Goal: Task Accomplishment & Management: Complete application form

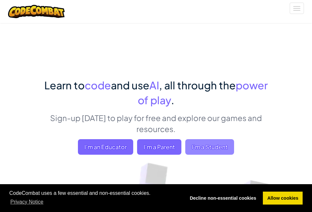
click at [212, 145] on span "I'm a Student" at bounding box center [209, 147] width 49 height 16
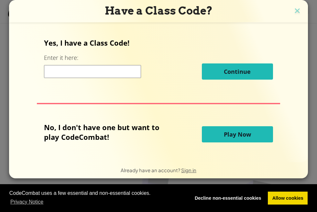
click at [69, 69] on input at bounding box center [92, 71] width 97 height 13
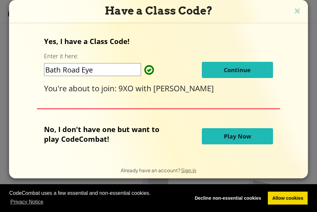
type input "Bath Road Eye"
click at [221, 133] on button "Play Now" at bounding box center [237, 136] width 71 height 16
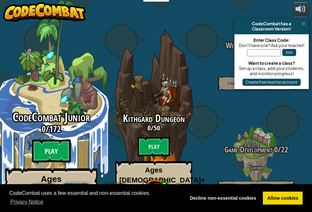
click at [66, 139] on btn "Play" at bounding box center [51, 150] width 39 height 23
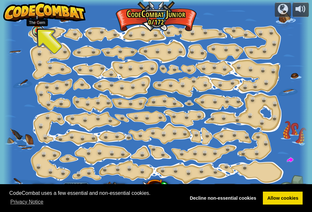
click at [38, 31] on link at bounding box center [38, 31] width 13 height 13
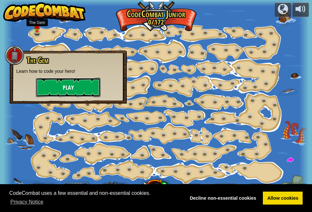
click at [95, 83] on button "Play" at bounding box center [68, 87] width 65 height 19
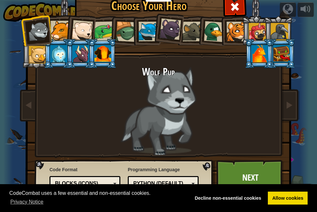
click at [104, 25] on div at bounding box center [104, 31] width 20 height 20
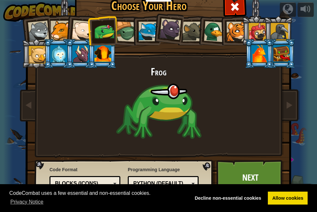
click at [231, 27] on div at bounding box center [236, 32] width 20 height 20
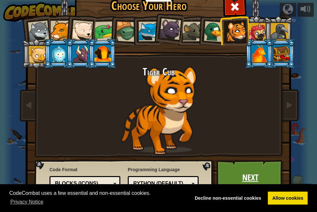
click at [256, 182] on link "Next" at bounding box center [250, 178] width 68 height 36
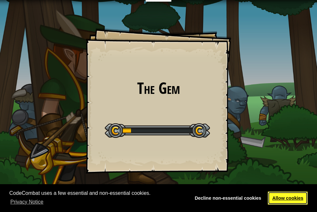
click at [301, 202] on link "Allow cookies" at bounding box center [288, 197] width 40 height 13
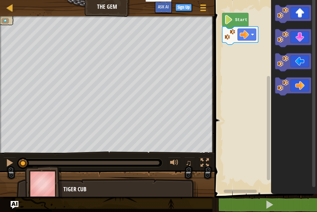
click at [0, 0] on html "Cookie Policy CodeCombat uses a few essential and non-essential cookies. Privac…" at bounding box center [158, 0] width 317 height 0
click at [11, 167] on button at bounding box center [9, 163] width 13 height 13
click at [11, 167] on div at bounding box center [9, 162] width 8 height 8
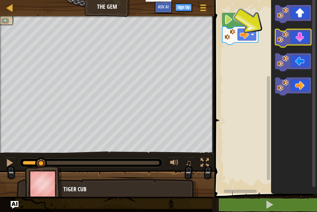
click at [298, 39] on icon "Blockly Workspace" at bounding box center [293, 38] width 36 height 18
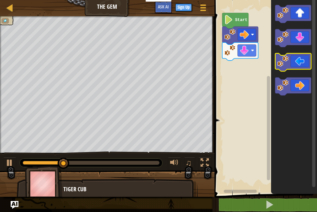
click at [290, 60] on icon "Blockly Workspace" at bounding box center [293, 62] width 36 height 18
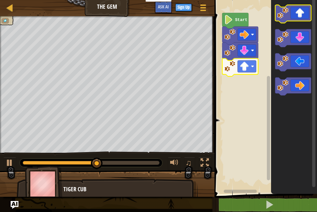
click at [287, 17] on image "Blockly Workspace" at bounding box center [282, 12] width 11 height 11
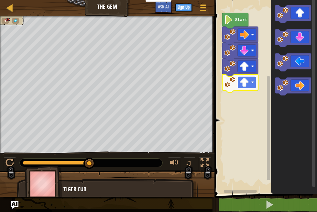
click at [255, 83] on rect "Blockly Workspace" at bounding box center [246, 82] width 18 height 12
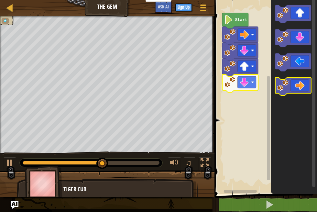
click at [286, 92] on icon "Blockly Workspace" at bounding box center [293, 86] width 36 height 18
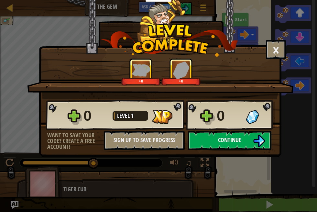
click at [216, 136] on button "Continue" at bounding box center [229, 140] width 83 height 19
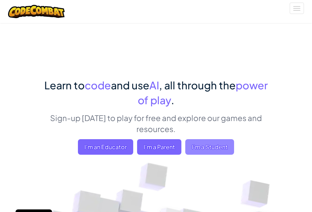
click at [227, 142] on span "I'm a Student" at bounding box center [209, 147] width 49 height 16
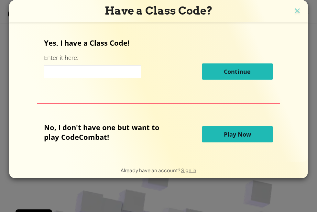
click at [129, 74] on input at bounding box center [92, 71] width 97 height 13
type input "Bath Road Eye"
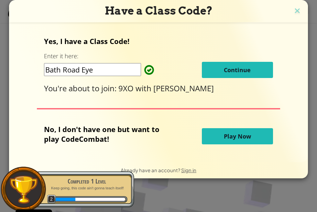
click at [224, 69] on span "Continue" at bounding box center [237, 70] width 27 height 8
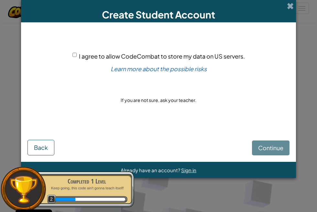
click at [78, 53] on div "I agree to allow CodeCombat to store my data on US servers." at bounding box center [158, 55] width 172 height 9
click at [76, 55] on input "I agree to allow CodeCombat to store my data on US servers." at bounding box center [74, 55] width 4 height 4
checkbox input "true"
click at [277, 147] on span "Continue" at bounding box center [270, 147] width 25 height 7
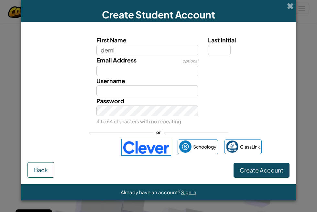
type input "demi"
type input "Demi"
click at [131, 64] on label "Email Address" at bounding box center [116, 59] width 40 height 9
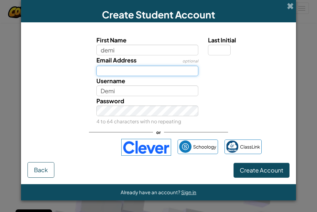
click at [131, 66] on input "Email Address" at bounding box center [147, 71] width 102 height 11
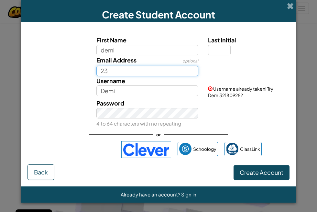
type input "[EMAIL_ADDRESS][DOMAIN_NAME]"
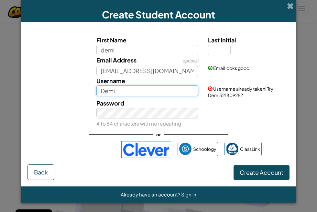
click at [126, 88] on input "Demi" at bounding box center [147, 90] width 102 height 11
type input "D"
type input "popsy248"
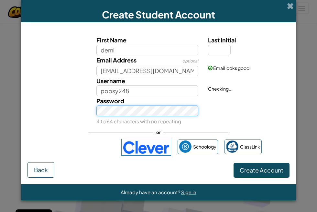
click at [132, 117] on div "Password 4 to 64 characters with no repeating" at bounding box center [147, 111] width 112 height 30
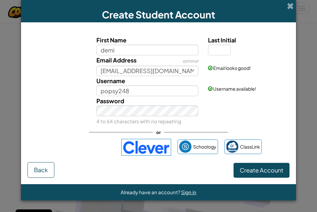
click at [258, 160] on div "First Name demi Last Initial Email Address optional [EMAIL_ADDRESS][DOMAIN_NAME…" at bounding box center [158, 95] width 262 height 133
click at [259, 166] on span "Create Account" at bounding box center [262, 169] width 44 height 7
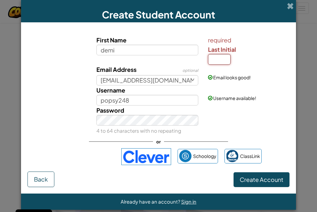
click at [221, 61] on input "Last Initial" at bounding box center [219, 59] width 23 height 11
type input "i"
click at [213, 63] on input "i" at bounding box center [219, 59] width 23 height 11
type input "d"
type input "i"
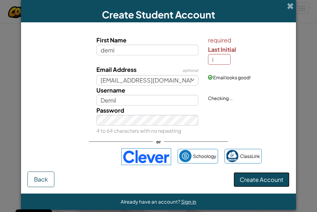
click at [261, 181] on span "Create Account" at bounding box center [262, 179] width 44 height 7
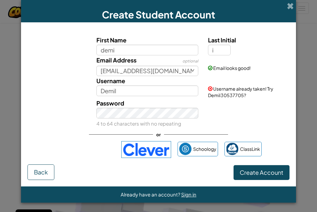
click at [261, 181] on form "First Name demi Last Initial i Email Address optional [EMAIL_ADDRESS][DOMAIN_NA…" at bounding box center [158, 104] width 275 height 164
drag, startPoint x: 268, startPoint y: 166, endPoint x: 267, endPoint y: 174, distance: 7.5
click at [267, 174] on button "Create Account" at bounding box center [261, 172] width 56 height 15
click at [267, 175] on button "Create Account" at bounding box center [261, 172] width 56 height 15
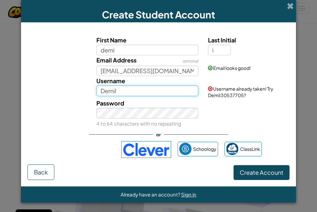
click at [150, 91] on input "DemiI" at bounding box center [147, 90] width 102 height 11
type input "D"
type input "popsy248"
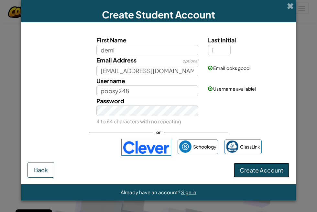
click at [249, 169] on button "Create Account" at bounding box center [261, 170] width 56 height 15
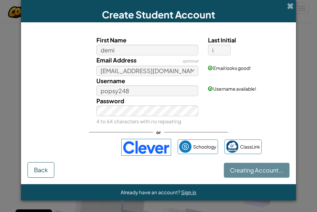
click at [249, 169] on div "Creating Account... Back" at bounding box center [158, 170] width 262 height 16
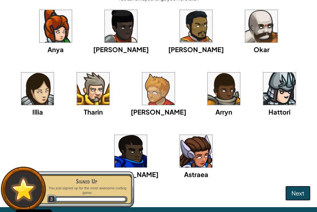
scroll to position [39, 0]
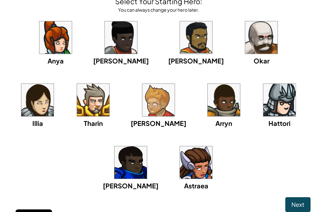
click at [77, 107] on img at bounding box center [93, 100] width 32 height 32
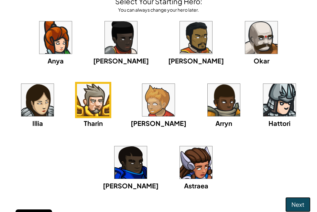
click at [291, 204] on span "Next" at bounding box center [297, 203] width 13 height 7
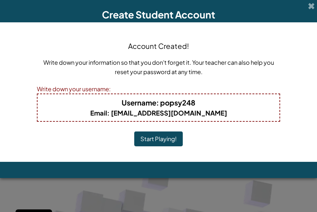
click at [163, 140] on button "Start Playing!" at bounding box center [158, 138] width 48 height 15
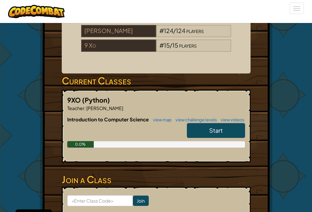
scroll to position [129, 0]
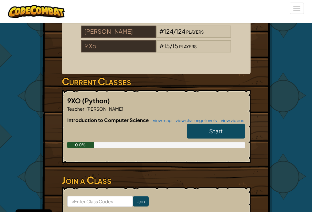
click at [209, 134] on span "Start" at bounding box center [216, 130] width 14 height 7
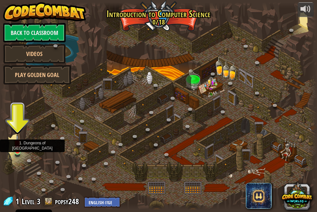
click at [18, 151] on img at bounding box center [17, 142] width 7 height 17
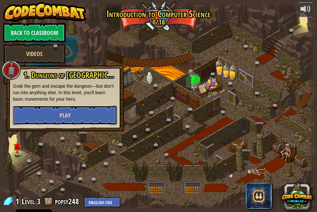
click at [43, 112] on button "Play" at bounding box center [65, 114] width 104 height 19
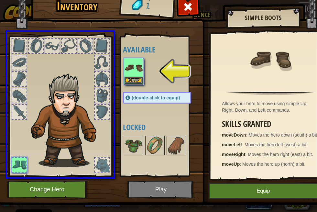
drag, startPoint x: 132, startPoint y: 74, endPoint x: 65, endPoint y: 117, distance: 79.4
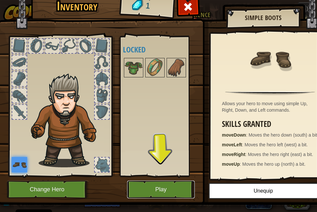
click at [168, 187] on button "Play" at bounding box center [161, 189] width 68 height 18
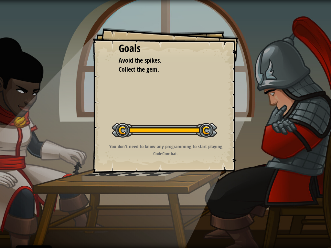
click at [146, 136] on div at bounding box center [164, 130] width 105 height 15
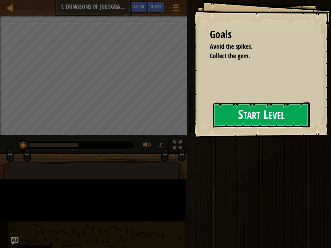
click at [194, 133] on div "Goals Avoid the spikes. Collect the gem. Start Level Error loading from server.…" at bounding box center [262, 69] width 137 height 138
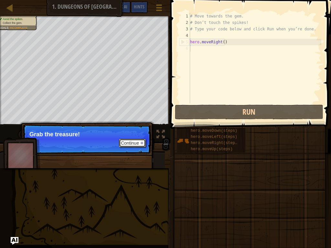
click at [134, 141] on button "Continue" at bounding box center [132, 143] width 27 height 8
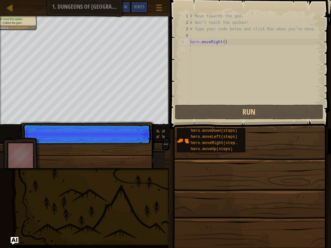
scroll to position [3, 0]
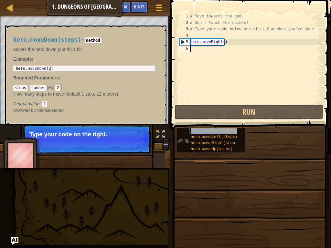
click at [193, 130] on span "hero.moveDown(steps)" at bounding box center [214, 131] width 47 height 5
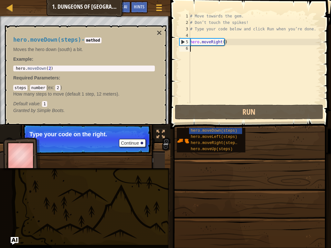
click at [222, 42] on div "# Move towards the gem. # Don’t touch the spikes! # Type your code below and cl…" at bounding box center [255, 64] width 133 height 103
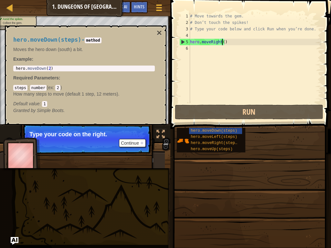
scroll to position [3, 3]
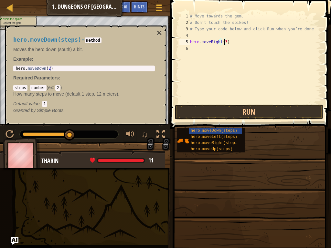
type textarea "hero.moveRight(35)"
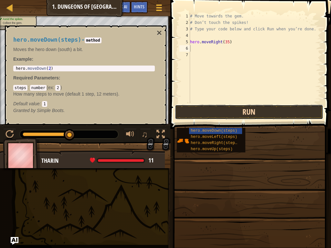
click at [254, 110] on button "Run" at bounding box center [249, 112] width 148 height 15
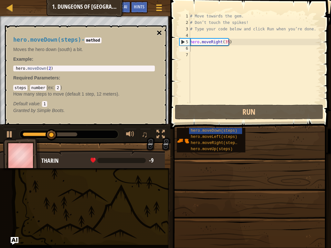
click at [160, 29] on button "×" at bounding box center [159, 32] width 5 height 9
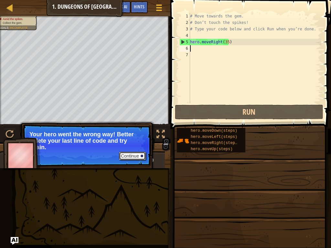
click at [124, 156] on button "Continue" at bounding box center [132, 156] width 27 height 8
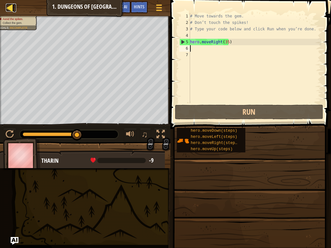
click at [7, 8] on div at bounding box center [10, 8] width 8 height 8
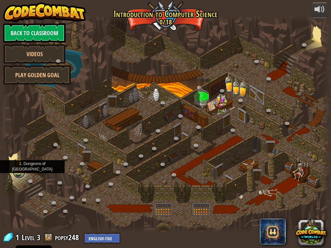
click at [15, 175] on link at bounding box center [19, 172] width 13 height 13
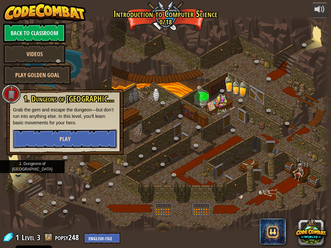
click at [63, 140] on span "Play" at bounding box center [64, 139] width 11 height 8
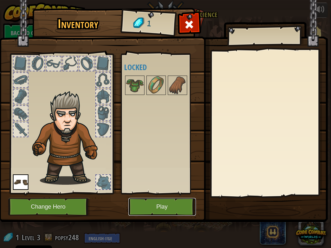
click at [167, 211] on button "Play" at bounding box center [162, 207] width 68 height 18
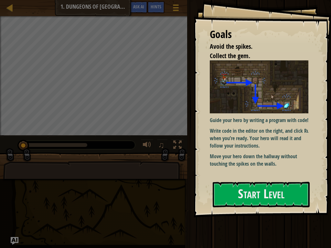
click at [237, 108] on img at bounding box center [261, 86] width 103 height 53
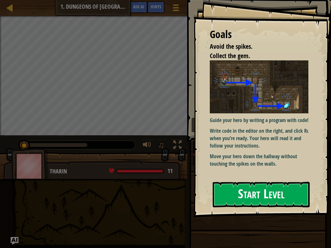
click at [249, 196] on button "Start Level" at bounding box center [261, 195] width 97 height 26
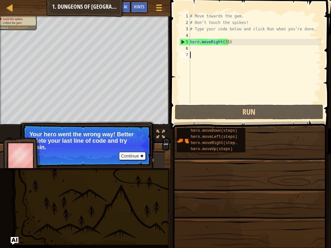
click at [226, 42] on div "# Move towards the gem. # Don’t touch the spikes! # Type your code below and cl…" at bounding box center [255, 64] width 133 height 103
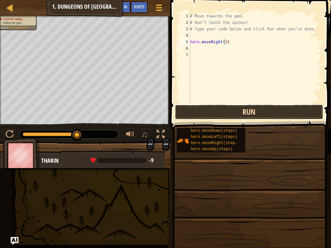
click at [209, 112] on button "Run" at bounding box center [249, 112] width 148 height 15
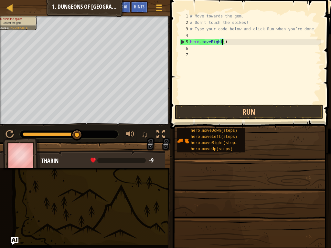
type textarea "hero.moveRight(2)"
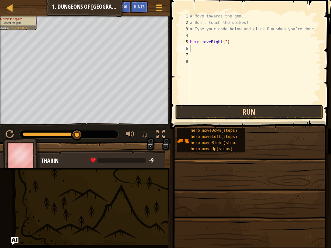
click at [245, 106] on button "Run" at bounding box center [249, 112] width 148 height 15
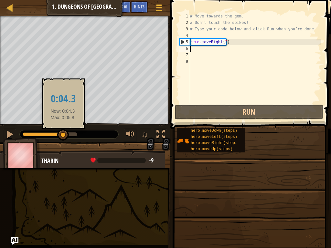
drag, startPoint x: 77, startPoint y: 132, endPoint x: 58, endPoint y: 132, distance: 18.4
click at [59, 133] on div at bounding box center [63, 135] width 12 height 12
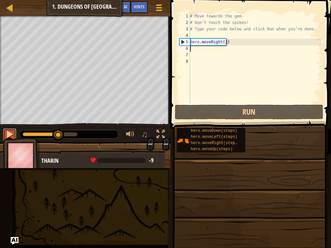
click at [9, 136] on div at bounding box center [9, 134] width 8 height 8
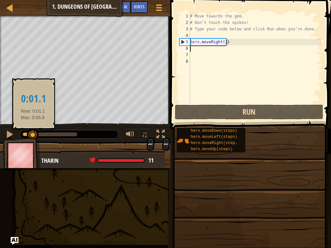
drag, startPoint x: 59, startPoint y: 135, endPoint x: 33, endPoint y: 134, distance: 26.2
click at [33, 134] on div at bounding box center [28, 135] width 10 height 4
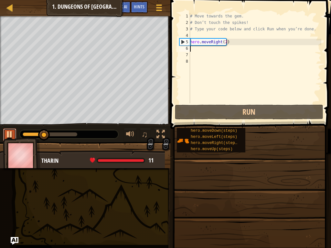
click at [7, 135] on div at bounding box center [9, 134] width 8 height 8
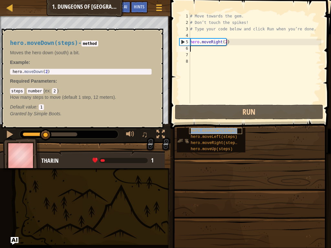
click at [205, 130] on span "hero.moveDown(steps)" at bounding box center [214, 131] width 47 height 5
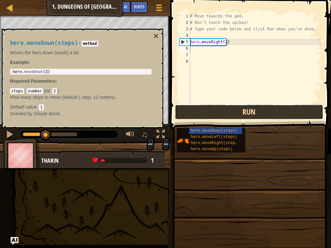
click at [209, 109] on button "Run" at bounding box center [249, 112] width 148 height 15
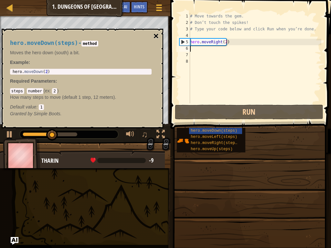
click at [156, 36] on button "×" at bounding box center [156, 36] width 5 height 9
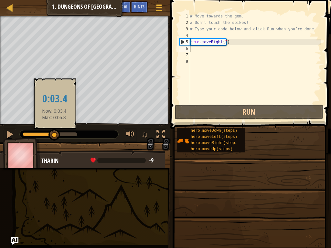
drag, startPoint x: 69, startPoint y: 133, endPoint x: 53, endPoint y: 133, distance: 15.9
click at [53, 133] on div at bounding box center [54, 135] width 12 height 12
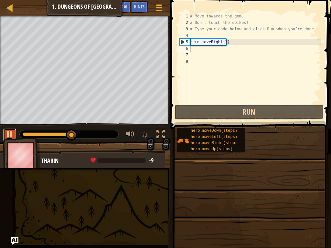
click at [7, 134] on div at bounding box center [9, 134] width 8 height 8
drag, startPoint x: 70, startPoint y: 133, endPoint x: 40, endPoint y: 129, distance: 31.0
click at [40, 129] on div "♫" at bounding box center [85, 132] width 170 height 19
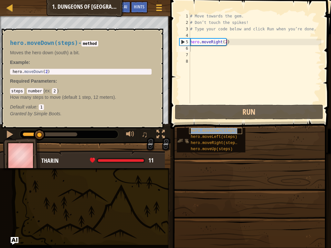
click at [210, 132] on span "hero.moveDown(steps)" at bounding box center [214, 131] width 47 height 5
type textarea "hero.moveDown(2)"
click at [70, 71] on div "hero . moveDown ( 2 )" at bounding box center [80, 77] width 139 height 14
click at [219, 42] on div "# Move towards the gem. # Don’t touch the spikes! # Type your code below and cl…" at bounding box center [255, 64] width 133 height 103
click at [219, 40] on div "# Move towards the gem. # Don’t touch the spikes! # Type your code below and cl…" at bounding box center [255, 64] width 133 height 103
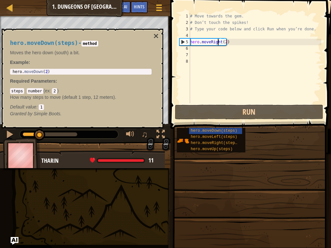
click at [219, 40] on div "# Move towards the gem. # Don’t touch the spikes! # Type your code below and cl…" at bounding box center [255, 64] width 133 height 103
click at [218, 40] on div "# Move towards the gem. # Don’t touch the spikes! # Type your code below and cl…" at bounding box center [255, 64] width 133 height 103
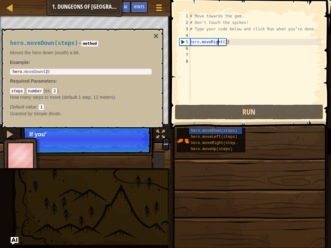
click at [221, 41] on div "# Move towards the gem. # Don’t touch the spikes! # Type your code below and cl…" at bounding box center [255, 64] width 133 height 103
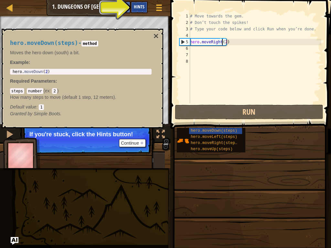
click at [136, 6] on span "Hints" at bounding box center [139, 7] width 11 height 6
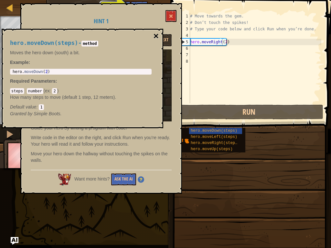
click at [156, 36] on button "×" at bounding box center [156, 36] width 5 height 9
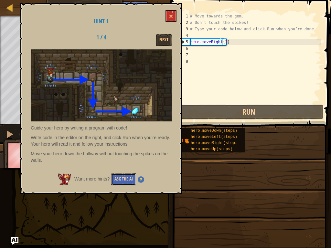
click at [124, 175] on button "Ask the AI" at bounding box center [123, 180] width 25 height 12
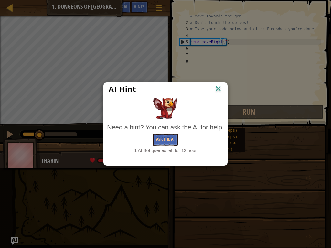
click at [217, 88] on img at bounding box center [218, 89] width 8 height 10
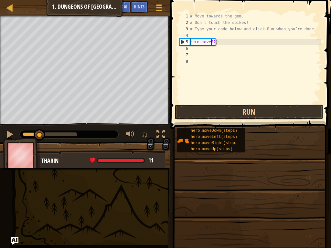
type textarea "hero.move2)"
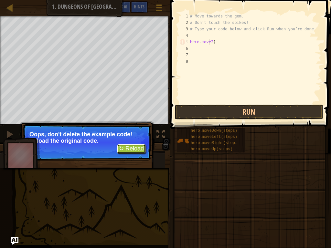
click at [124, 149] on button "↻ Reload" at bounding box center [131, 149] width 29 height 10
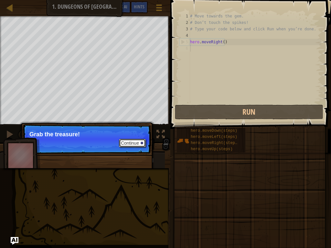
click at [131, 142] on button "Continue" at bounding box center [132, 143] width 27 height 8
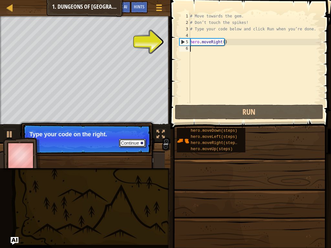
click at [124, 143] on button "Continue" at bounding box center [132, 143] width 27 height 8
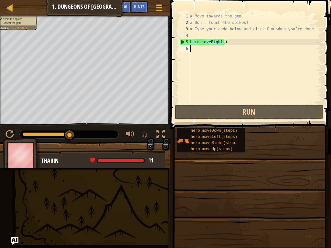
click at [195, 49] on div "# Move towards the gem. # Don’t touch the spikes! # Type your code below and cl…" at bounding box center [255, 64] width 133 height 103
type textarea "h"
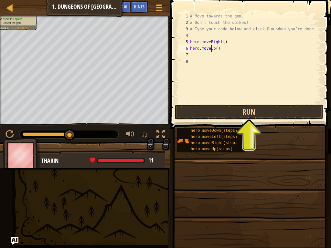
click at [212, 49] on div "# Move towards the gem. # Don’t touch the spikes! # Type your code below and cl…" at bounding box center [255, 64] width 133 height 103
type textarea "p"
type textarea "h"
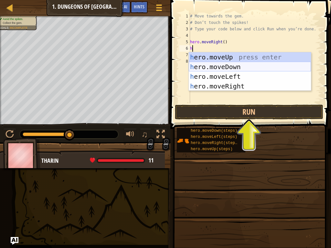
click at [240, 67] on div "h ero.moveUp press enter h ero.moveDown press enter h ero.moveLeft press enter …" at bounding box center [250, 81] width 122 height 58
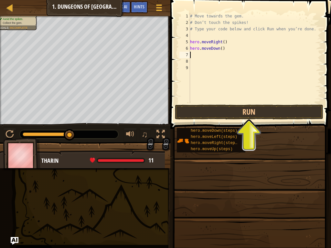
click at [218, 47] on div "# Move towards the gem. # Don’t touch the spikes! # Type your code below and cl…" at bounding box center [255, 64] width 133 height 103
click at [220, 47] on div "# Move towards the gem. # Don’t touch the spikes! # Type your code below and cl…" at bounding box center [255, 64] width 133 height 103
type textarea "hero.moveDown(2)"
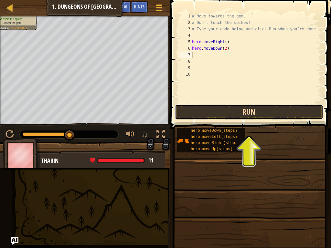
drag, startPoint x: 255, startPoint y: 106, endPoint x: 251, endPoint y: 111, distance: 6.4
click at [251, 111] on button "Run" at bounding box center [249, 112] width 148 height 15
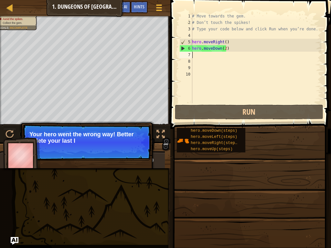
click at [137, 152] on p "Continue Your hero went the wrong way! Better delete your last l" at bounding box center [87, 142] width 128 height 36
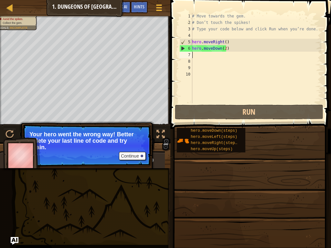
click at [194, 55] on div "# Move towards the gem. # Don’t touch the spikes! # Type your code below and cl…" at bounding box center [256, 64] width 131 height 103
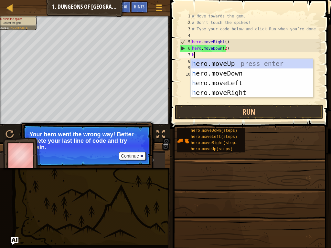
type textarea "he"
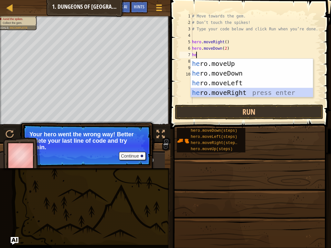
click at [236, 91] on div "he ro.moveUp press enter he ro.moveDown press enter he ro.moveLeft press enter …" at bounding box center [252, 88] width 122 height 58
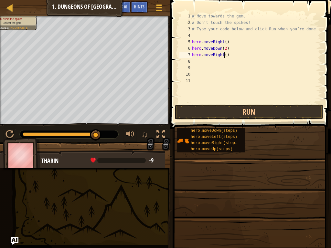
click at [223, 55] on div "# Move towards the gem. # Don’t touch the spikes! # Type your code below and cl…" at bounding box center [256, 64] width 131 height 103
type textarea "hero.moveRight(2)"
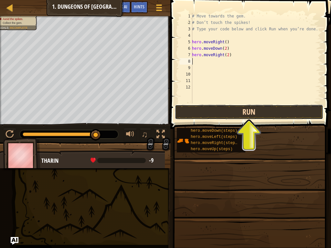
click at [236, 112] on button "Run" at bounding box center [249, 112] width 148 height 15
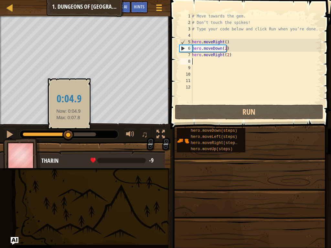
drag, startPoint x: 94, startPoint y: 132, endPoint x: 68, endPoint y: 133, distance: 25.9
click at [68, 133] on div at bounding box center [68, 135] width 12 height 12
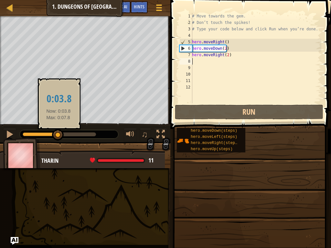
drag, startPoint x: 70, startPoint y: 135, endPoint x: 59, endPoint y: 138, distance: 12.0
click at [59, 138] on div at bounding box center [58, 135] width 12 height 12
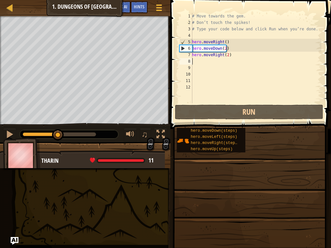
click at [226, 55] on div "# Move towards the gem. # Don’t touch the spikes! # Type your code below and cl…" at bounding box center [256, 64] width 131 height 103
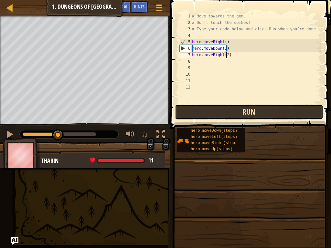
click at [239, 111] on button "Run" at bounding box center [249, 112] width 148 height 15
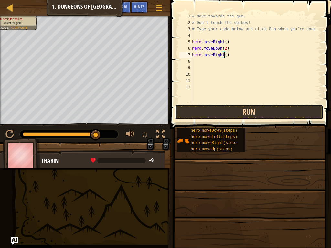
click at [256, 112] on button "Run" at bounding box center [249, 112] width 148 height 15
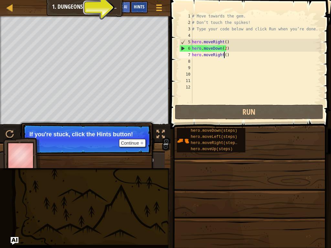
click at [134, 7] on div "Hints" at bounding box center [139, 7] width 17 height 12
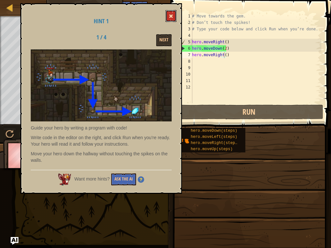
click at [171, 15] on span at bounding box center [171, 16] width 5 height 5
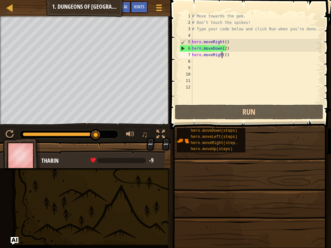
click at [221, 55] on div "# Move towards the gem. # Don’t touch the spikes! # Type your code below and cl…" at bounding box center [256, 64] width 131 height 103
click at [228, 57] on div "# Move towards the gem. # Don’t touch the spikes! # Type your code below and cl…" at bounding box center [256, 64] width 131 height 103
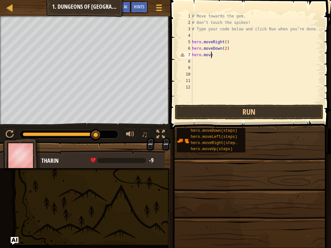
type textarea "hero.movel"
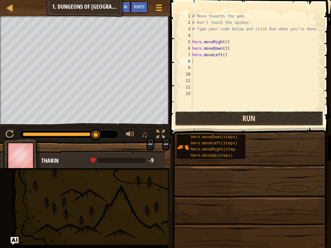
click at [201, 113] on button "Run" at bounding box center [249, 118] width 148 height 15
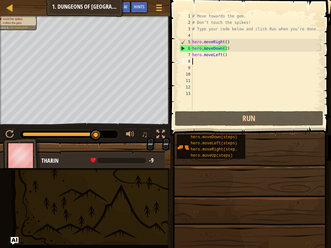
click at [222, 54] on div "# Move towards the gem. # Don’t touch the spikes! # Type your code below and cl…" at bounding box center [256, 68] width 130 height 110
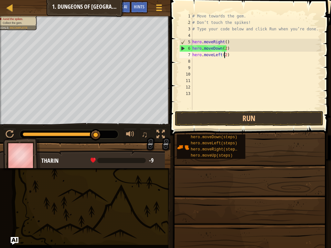
scroll to position [3, 2]
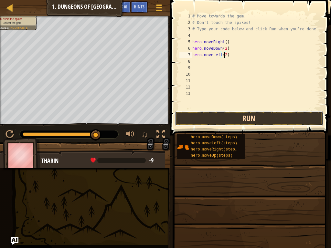
click at [227, 118] on button "Run" at bounding box center [249, 118] width 148 height 15
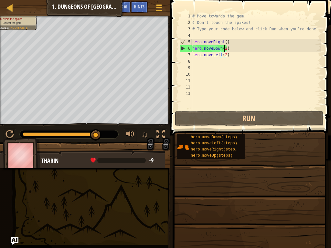
click at [224, 48] on div "# Move towards the gem. # Don’t touch the spikes! # Type your code below and cl…" at bounding box center [256, 68] width 130 height 110
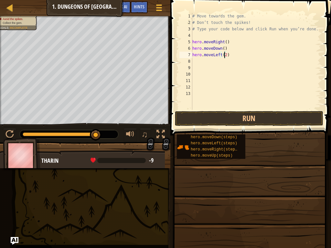
click at [223, 54] on div "# Move towards the gem. # Don’t touch the spikes! # Type your code below and cl…" at bounding box center [256, 68] width 130 height 110
click at [251, 119] on button "Run" at bounding box center [249, 118] width 148 height 15
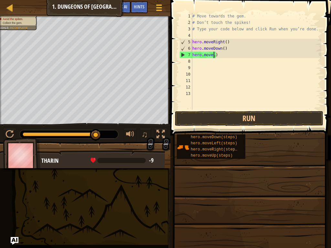
scroll to position [3, 2]
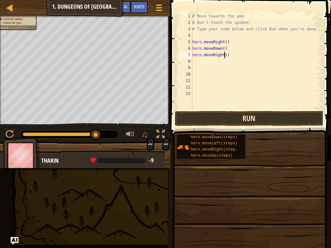
type textarea "hero.moveRight()"
click at [247, 117] on button "Run" at bounding box center [249, 118] width 148 height 15
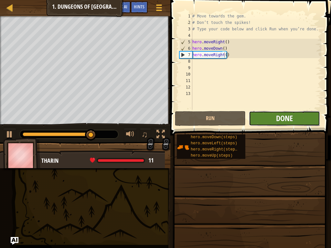
click at [280, 120] on span "Done" at bounding box center [284, 118] width 17 height 10
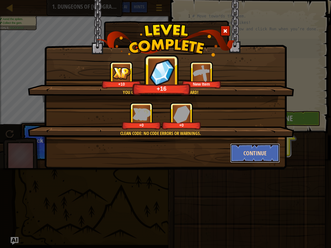
click at [257, 156] on button "Continue" at bounding box center [255, 153] width 50 height 19
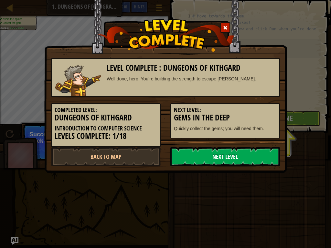
click at [216, 158] on link "Next Level" at bounding box center [225, 156] width 110 height 19
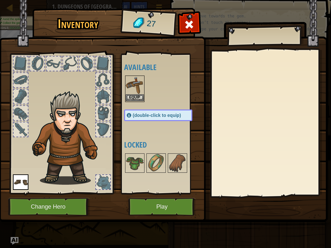
click at [139, 84] on img at bounding box center [135, 85] width 18 height 18
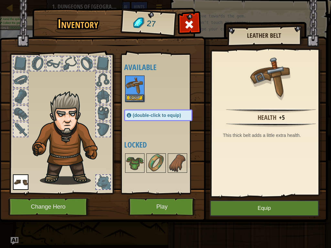
click at [66, 111] on img at bounding box center [68, 138] width 79 height 94
drag, startPoint x: 153, startPoint y: 162, endPoint x: 78, endPoint y: 149, distance: 76.4
click at [78, 151] on div "Inventory 27 Available Equip Equip (double-click to equip) Locked Leather Belt …" at bounding box center [165, 116] width 329 height 213
click at [239, 208] on button "Equip" at bounding box center [264, 208] width 109 height 16
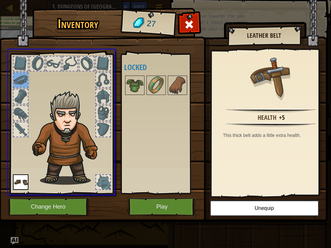
drag, startPoint x: 25, startPoint y: 78, endPoint x: 160, endPoint y: 100, distance: 137.0
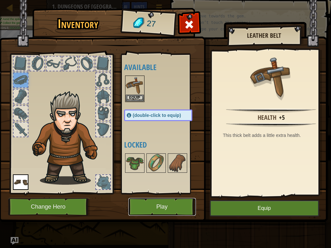
click at [163, 205] on button "Play" at bounding box center [162, 207] width 68 height 18
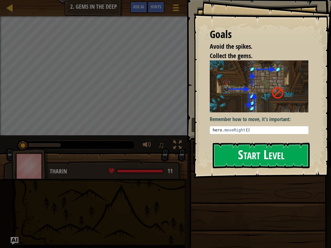
click at [236, 146] on button "Start Level" at bounding box center [261, 156] width 97 height 26
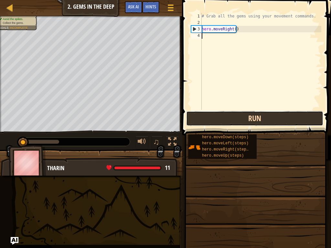
click at [246, 116] on button "Run" at bounding box center [254, 118] width 137 height 15
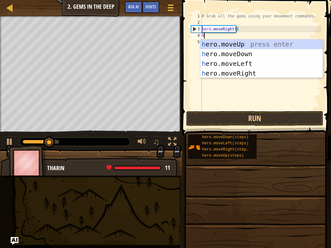
scroll to position [3, 0]
type textarea "he"
click at [213, 54] on div "he ro.moveUp press enter he ro.moveDown press enter he ro.moveLeft press enter …" at bounding box center [261, 68] width 122 height 58
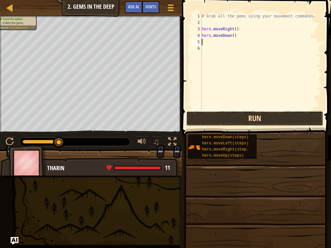
click at [232, 118] on button "Run" at bounding box center [254, 118] width 137 height 15
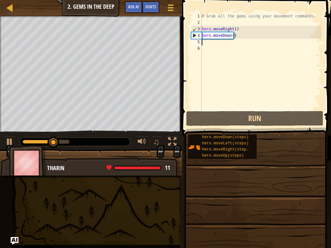
type textarea "h"
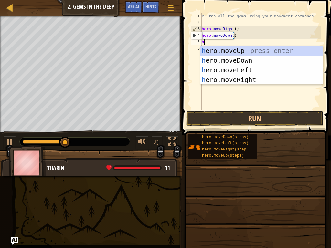
click at [232, 52] on div "h ero.moveUp press enter h ero.moveDown press enter h ero.moveLeft press enter …" at bounding box center [261, 75] width 122 height 58
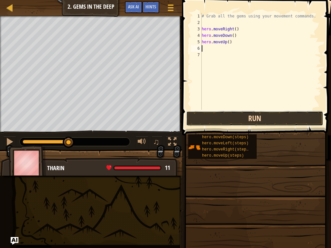
click at [213, 121] on button "Run" at bounding box center [254, 118] width 137 height 15
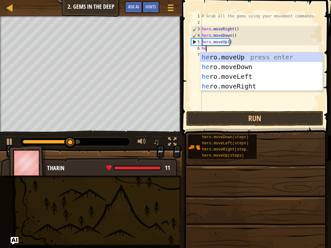
type textarea "her"
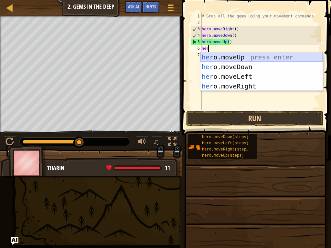
click at [263, 58] on div "her o.moveUp press enter her o.moveDown press enter her o.moveLeft press enter …" at bounding box center [261, 81] width 122 height 58
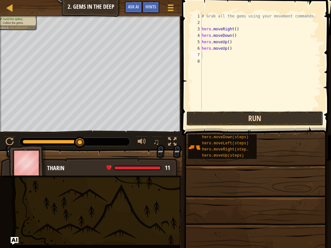
click at [217, 121] on button "Run" at bounding box center [254, 118] width 137 height 15
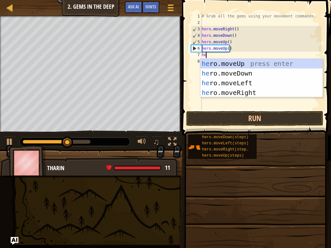
type textarea "her"
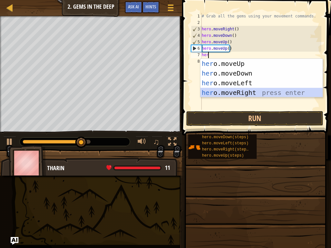
click at [242, 92] on div "her o.moveUp press enter her o.moveDown press enter her o.moveLeft press enter …" at bounding box center [261, 88] width 122 height 58
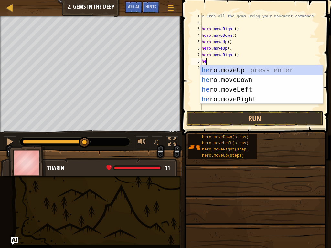
type textarea "her"
click at [253, 78] on div "her o.moveUp press enter her o.moveDown press enter her o.moveLeft press enter …" at bounding box center [261, 94] width 122 height 58
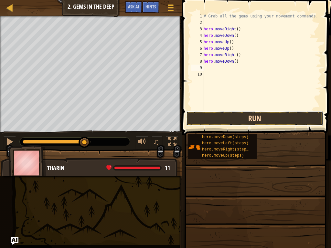
click at [219, 121] on button "Run" at bounding box center [254, 118] width 137 height 15
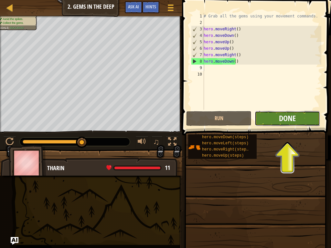
click at [284, 114] on span "Done" at bounding box center [287, 118] width 17 height 10
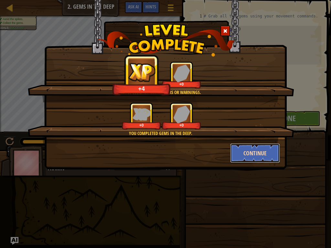
click at [264, 149] on button "Continue" at bounding box center [255, 153] width 50 height 19
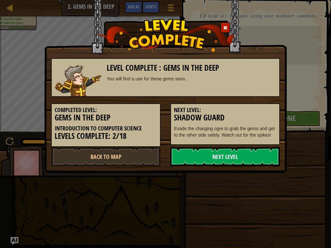
click at [263, 152] on link "Next Level" at bounding box center [225, 156] width 110 height 19
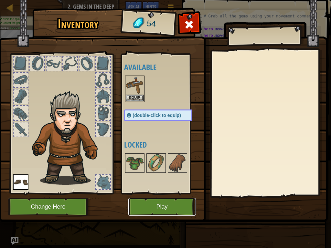
click at [153, 202] on button "Play" at bounding box center [162, 207] width 68 height 18
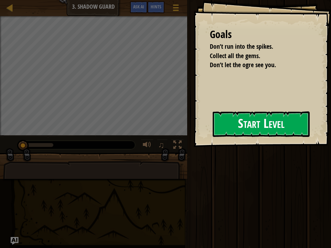
click at [261, 129] on button "Start Level" at bounding box center [261, 125] width 97 height 26
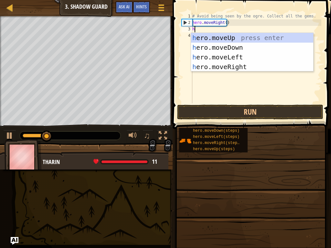
scroll to position [3, 0]
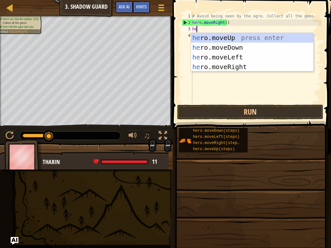
type textarea "her"
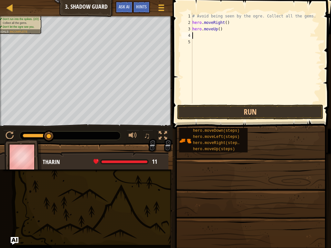
type textarea "h"
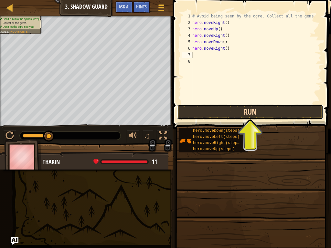
click at [253, 107] on button "Run" at bounding box center [250, 112] width 146 height 15
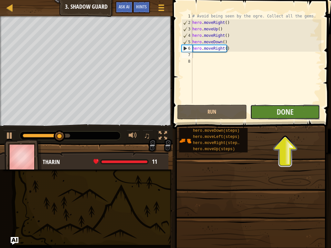
click at [275, 113] on button "Done" at bounding box center [285, 112] width 70 height 15
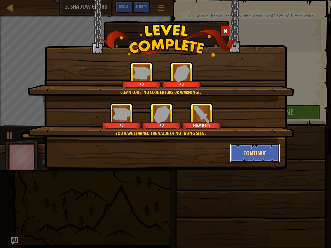
click at [258, 159] on button "Continue" at bounding box center [255, 153] width 50 height 19
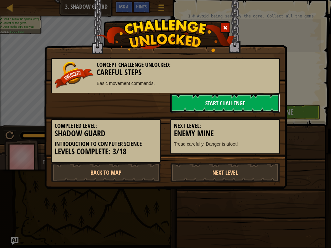
click at [230, 101] on link "Start Challenge" at bounding box center [225, 102] width 110 height 19
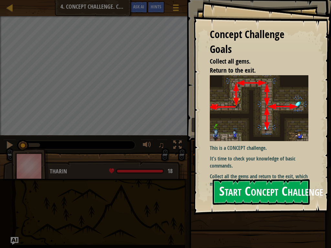
click at [268, 195] on button "Start Concept Challenge" at bounding box center [261, 192] width 97 height 26
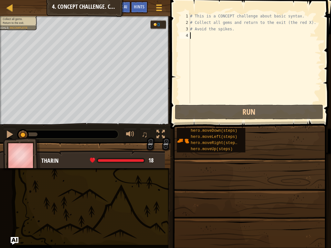
scroll to position [3, 0]
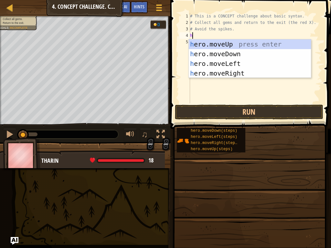
type textarea "he"
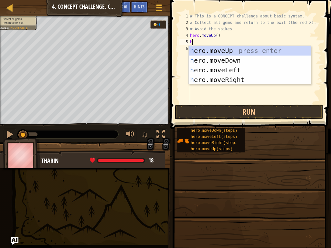
type textarea "he"
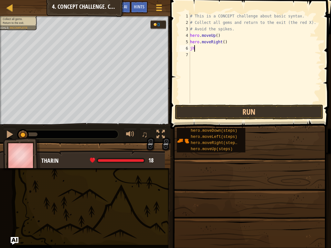
type textarea "j"
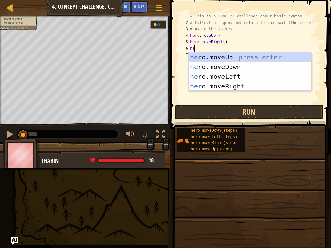
type textarea "her"
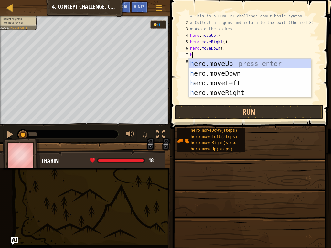
type textarea "he"
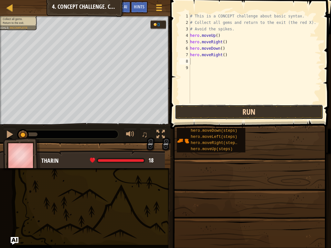
click at [226, 113] on button "Run" at bounding box center [249, 112] width 148 height 15
